Goal: Task Accomplishment & Management: Use online tool/utility

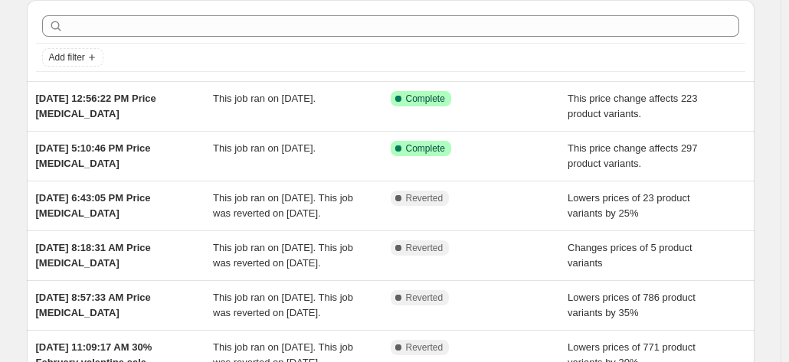
scroll to position [57, 0]
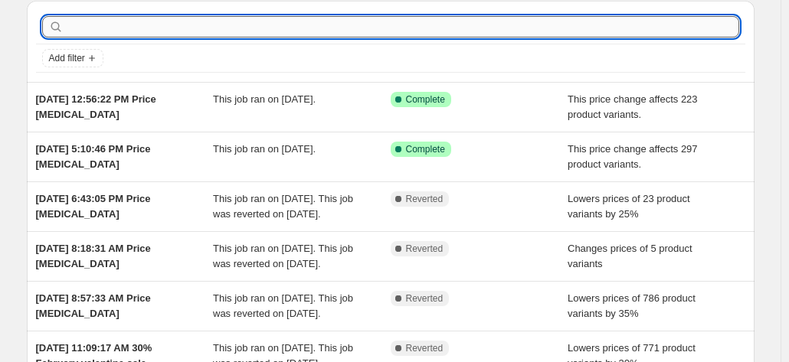
click at [527, 25] on input "text" at bounding box center [403, 26] width 673 height 21
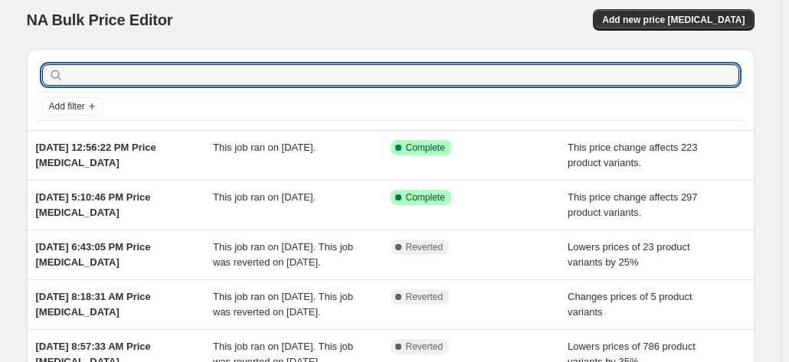
scroll to position [0, 0]
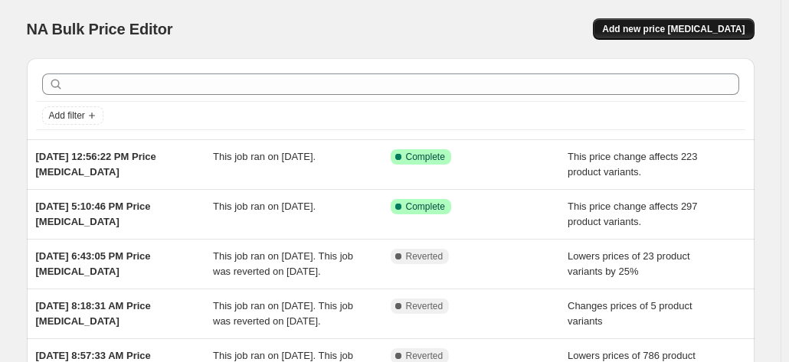
click at [689, 28] on span "Add new price [MEDICAL_DATA]" at bounding box center [673, 29] width 143 height 12
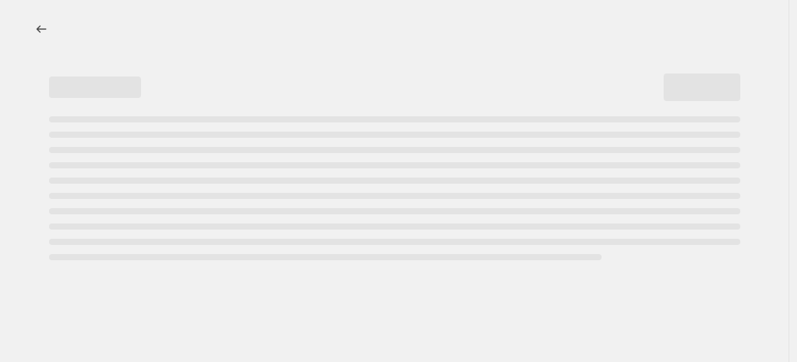
select select "percentage"
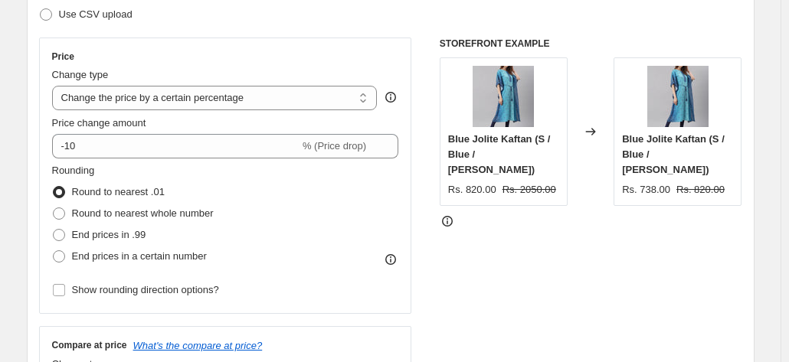
scroll to position [245, 0]
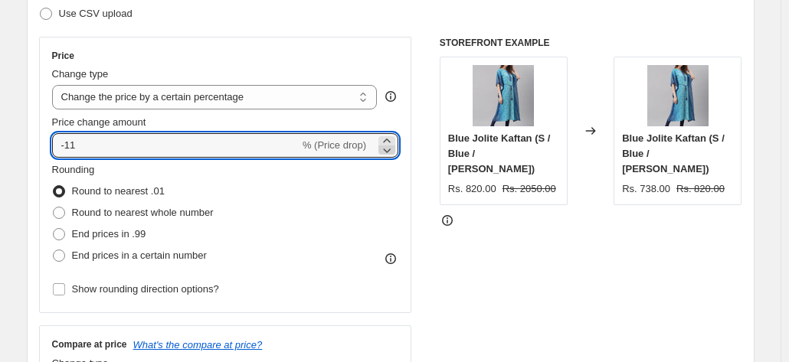
click at [392, 151] on icon at bounding box center [388, 151] width 8 height 5
click at [389, 137] on icon at bounding box center [386, 140] width 15 height 15
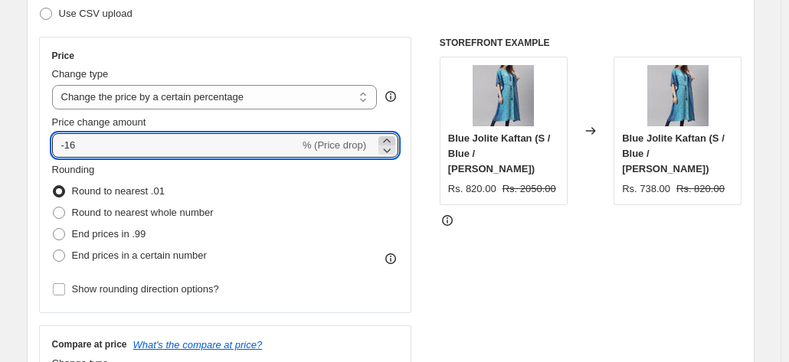
click at [389, 137] on icon at bounding box center [386, 140] width 15 height 15
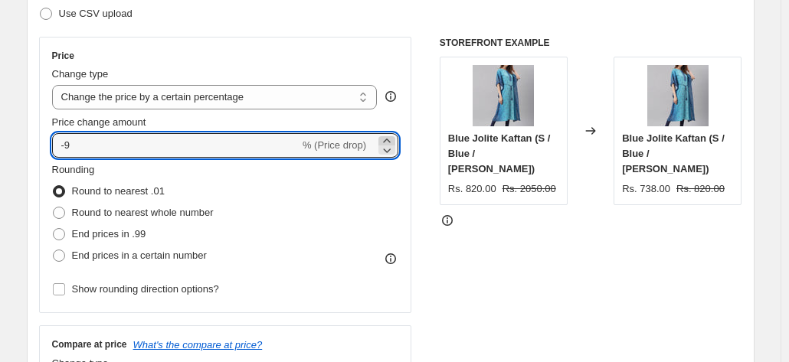
click at [389, 137] on icon at bounding box center [386, 140] width 15 height 15
click at [392, 152] on icon at bounding box center [386, 150] width 15 height 15
click at [388, 139] on icon at bounding box center [386, 140] width 15 height 15
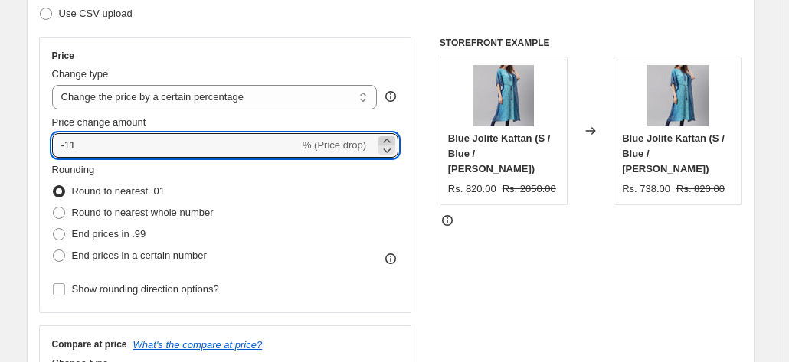
click at [388, 139] on icon at bounding box center [386, 140] width 15 height 15
type input "-9"
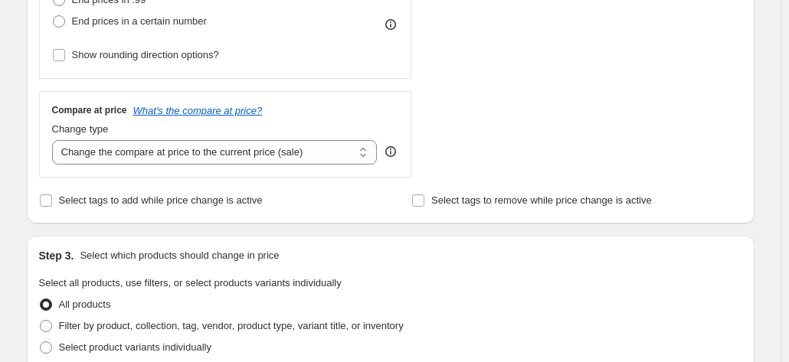
scroll to position [510, 0]
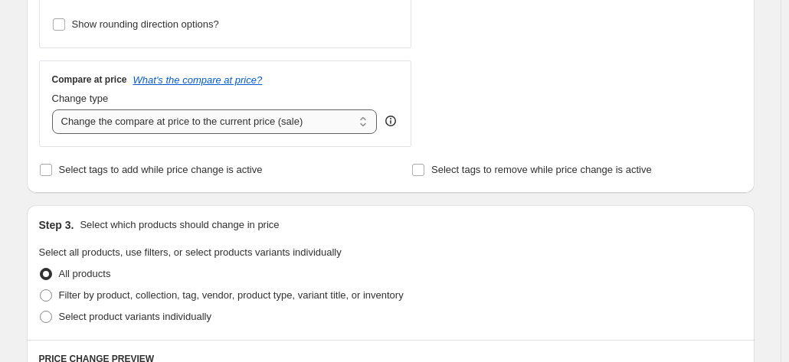
click at [363, 122] on select "Change the compare at price to the current price (sale) Change the compare at p…" at bounding box center [215, 122] width 326 height 25
click at [55, 110] on select "Change the compare at price to the current price (sale) Change the compare at p…" at bounding box center [215, 122] width 326 height 25
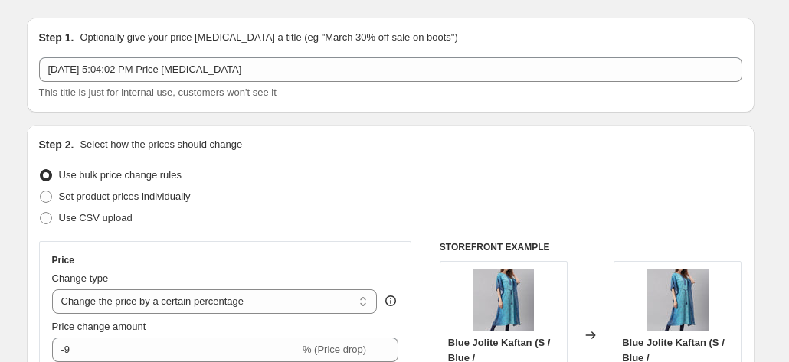
scroll to position [0, 0]
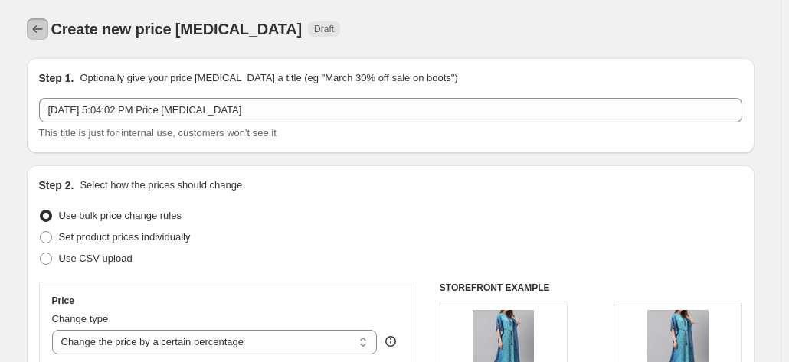
click at [38, 31] on icon "Price change jobs" at bounding box center [37, 28] width 15 height 15
